Goal: Find specific page/section: Find specific page/section

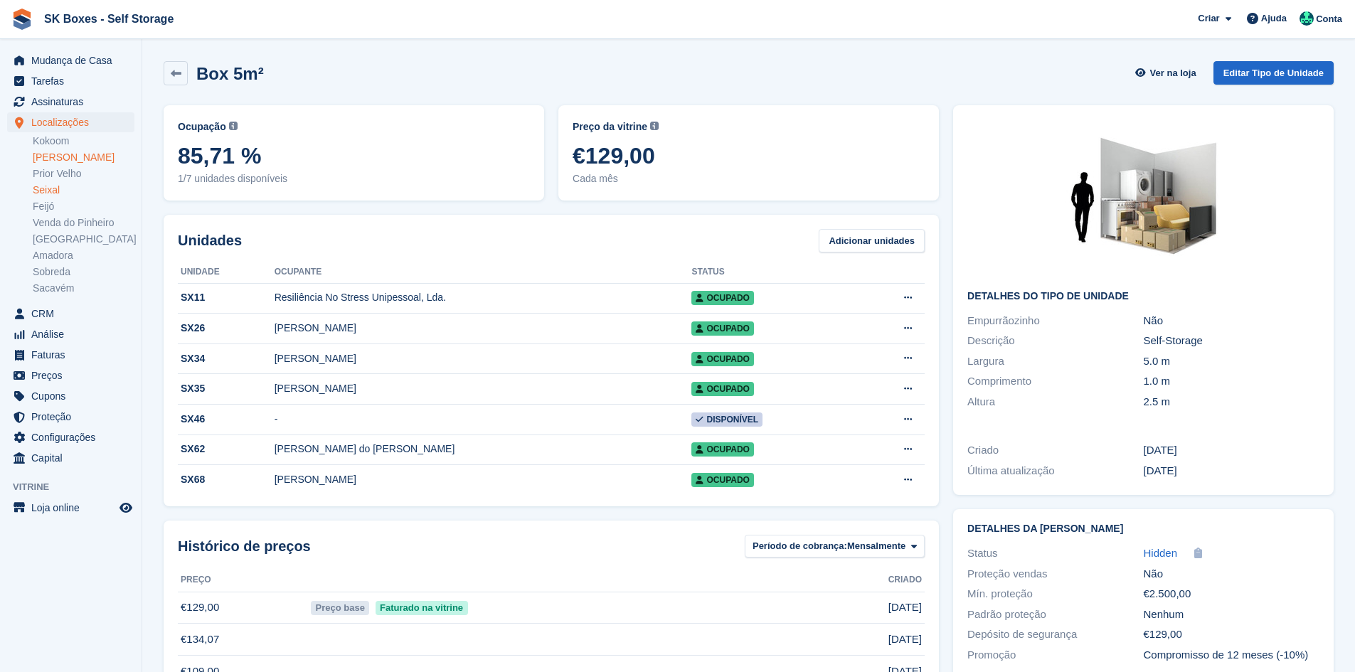
click at [79, 160] on link "[PERSON_NAME]" at bounding box center [84, 158] width 102 height 14
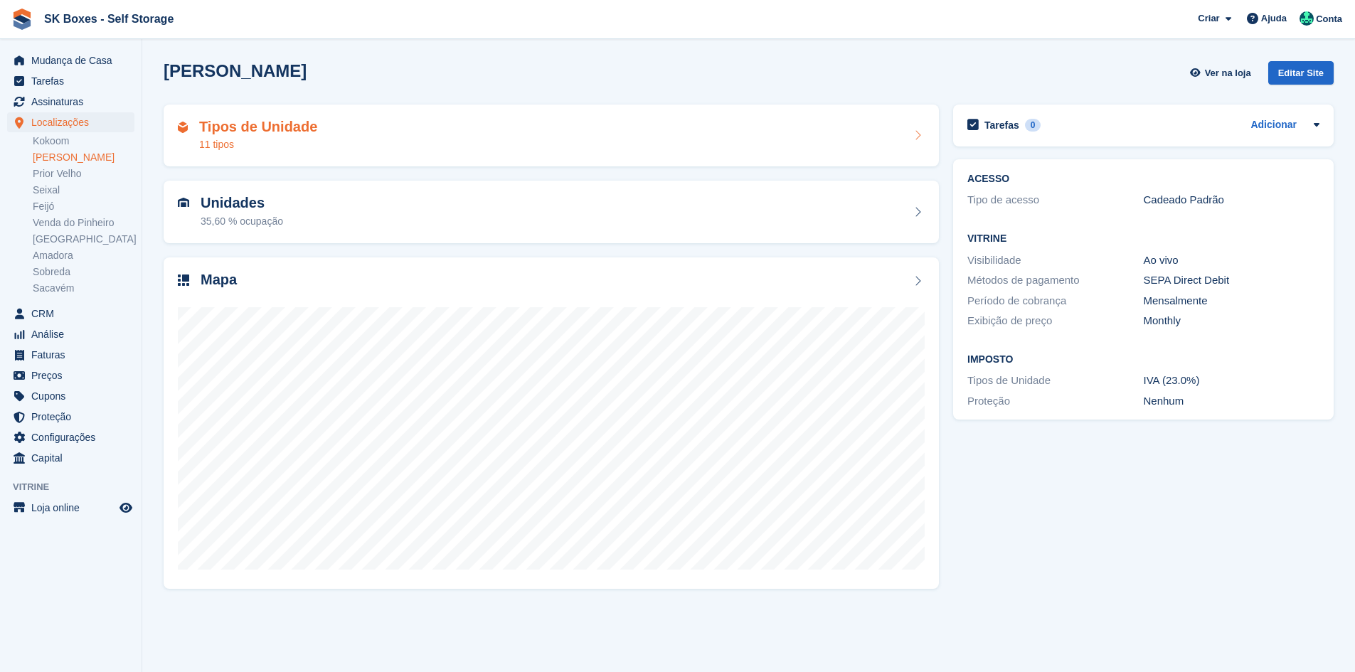
click at [536, 149] on div "Tipos de Unidade 11 tipos" at bounding box center [551, 136] width 747 height 34
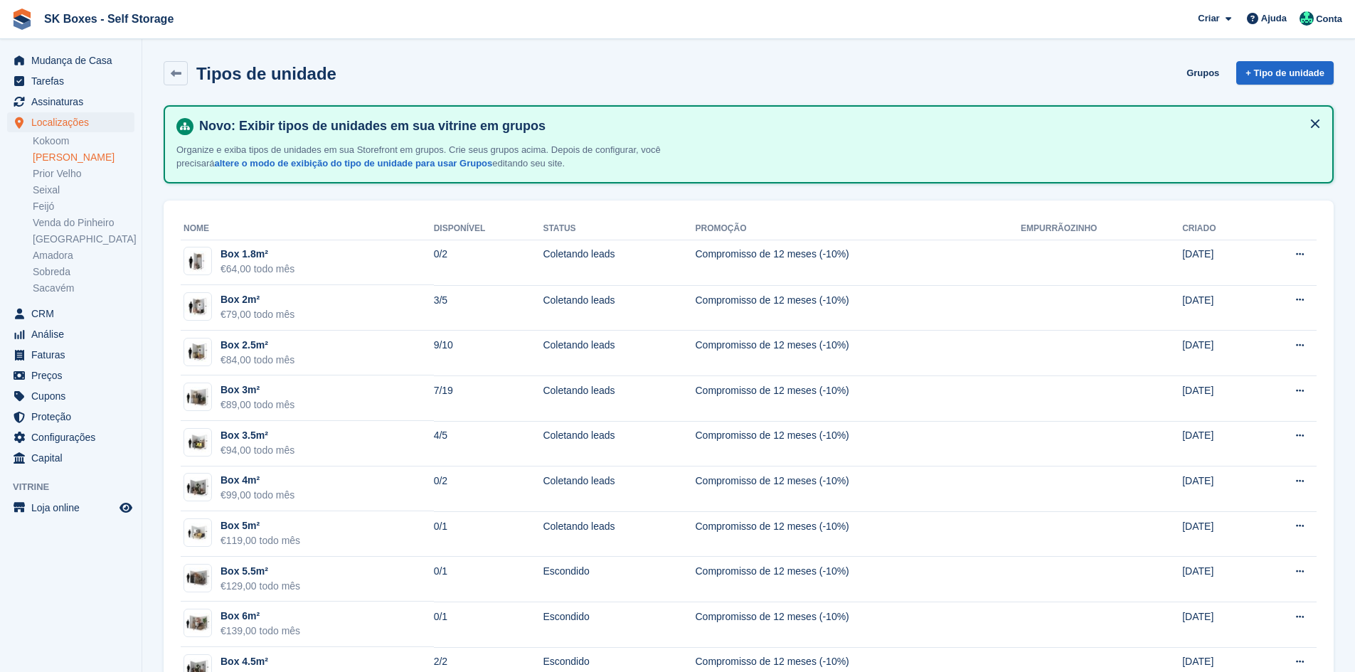
click at [75, 158] on link "[PERSON_NAME]" at bounding box center [84, 158] width 102 height 14
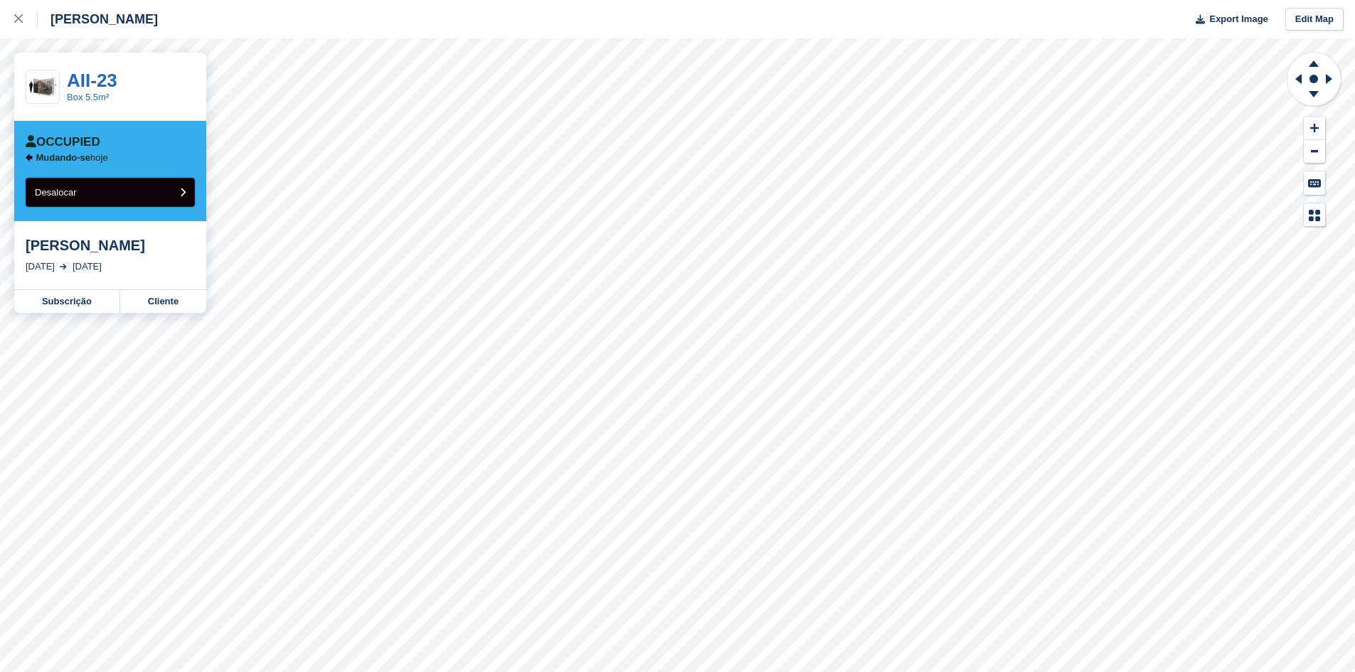
click at [125, 191] on button "Desalocar" at bounding box center [110, 192] width 169 height 29
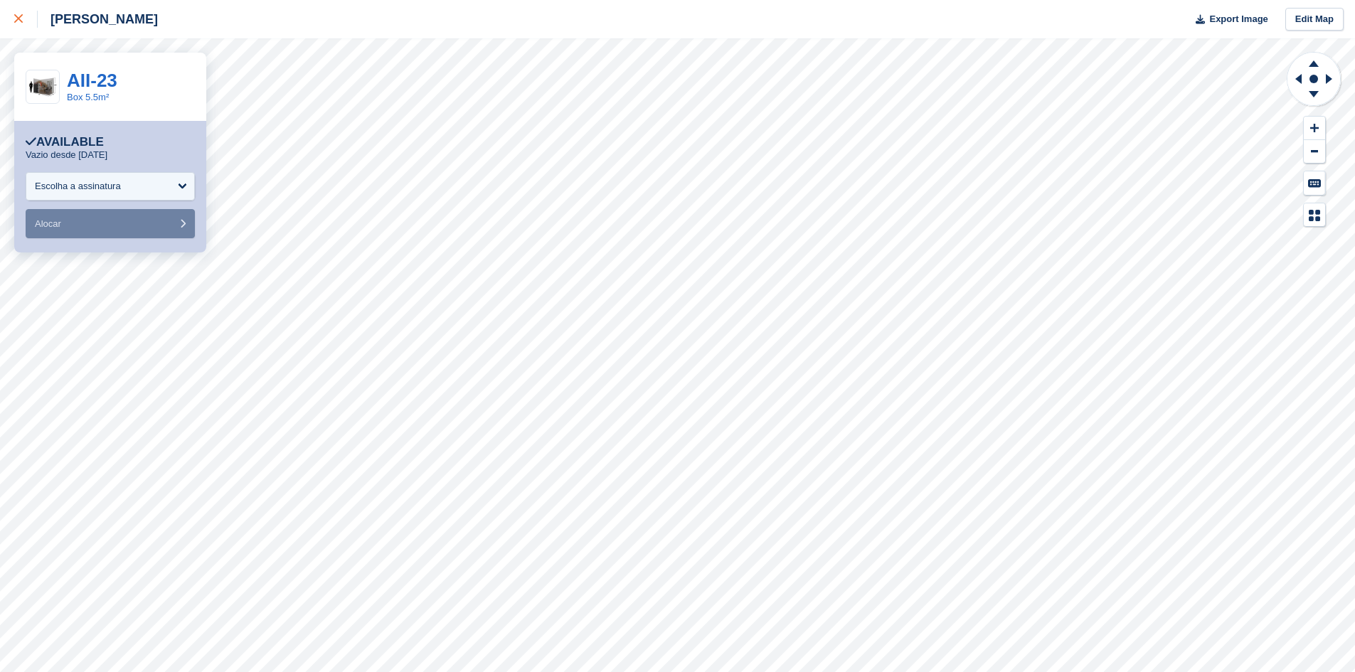
click at [27, 19] on div at bounding box center [25, 19] width 23 height 17
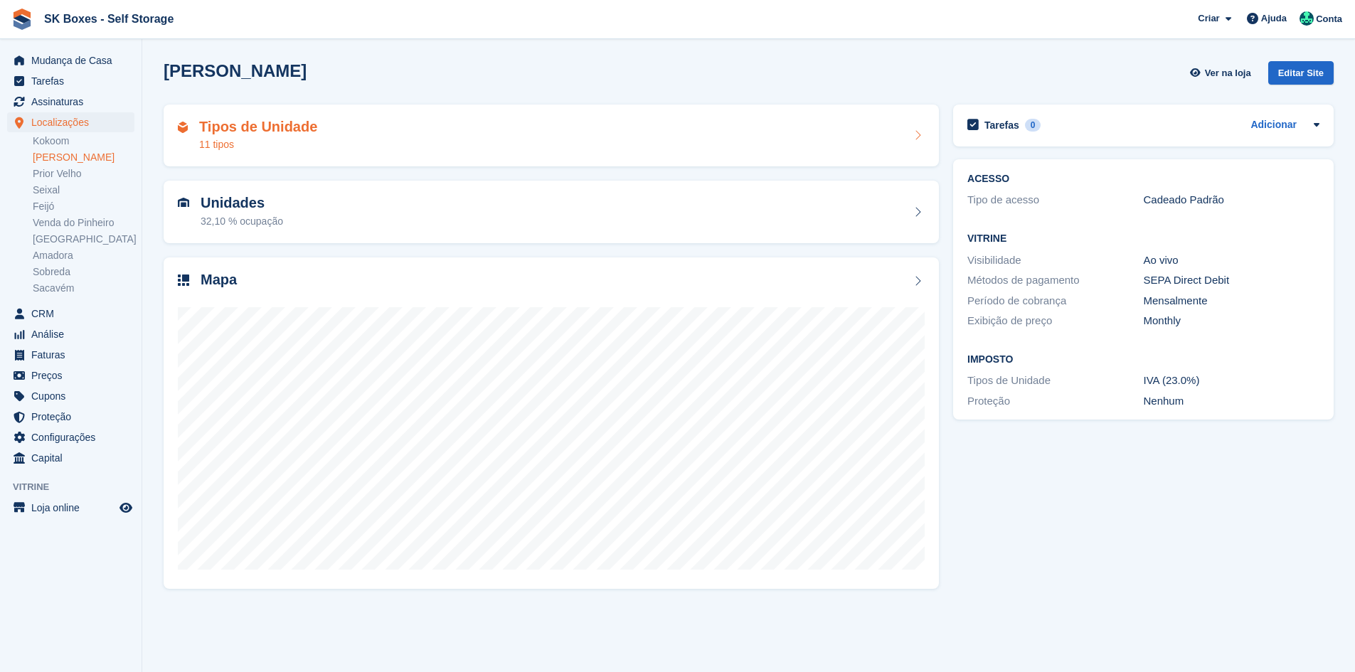
click at [289, 139] on div "11 tipos" at bounding box center [258, 144] width 118 height 15
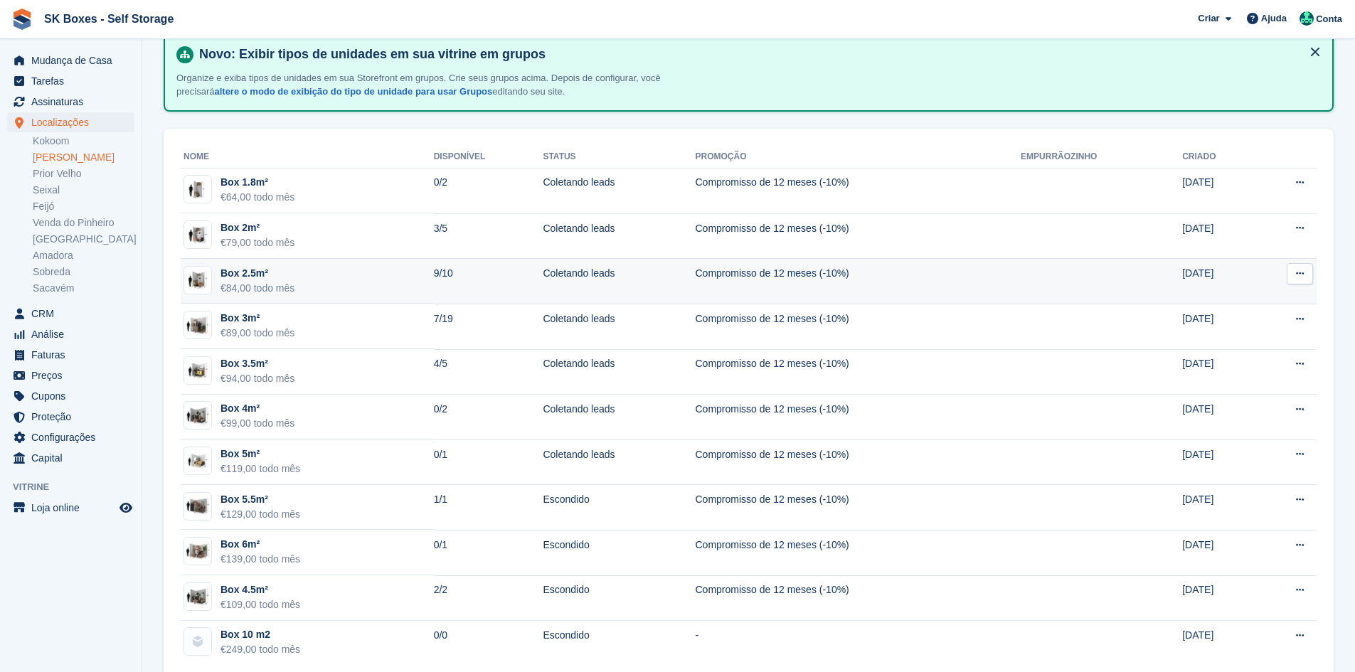
scroll to position [97, 0]
